Goal: Submit feedback/report problem

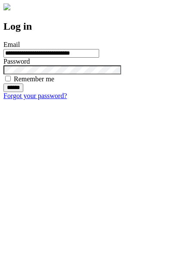
type input "**********"
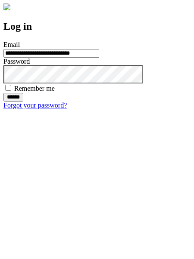
click at [23, 102] on input "******" at bounding box center [13, 97] width 20 height 9
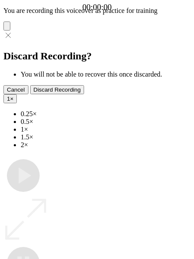
type input "**********"
